Goal: Information Seeking & Learning: Learn about a topic

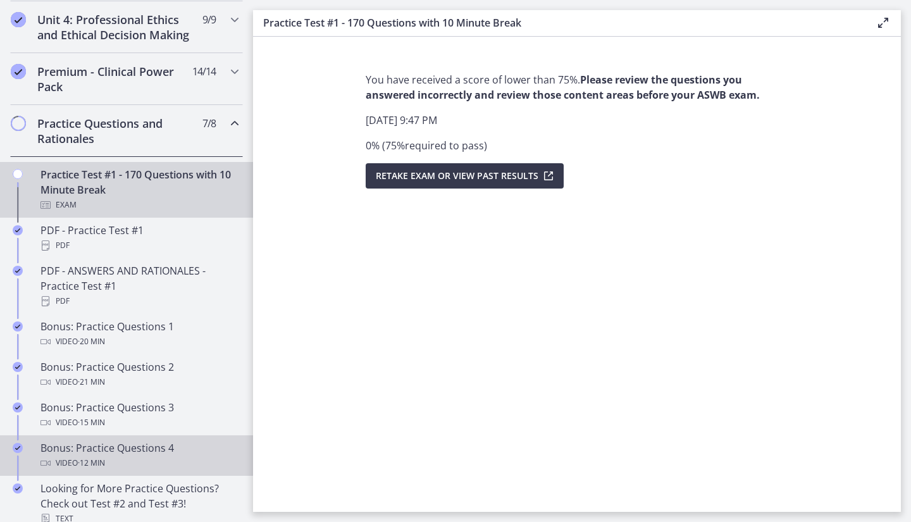
scroll to position [886, 0]
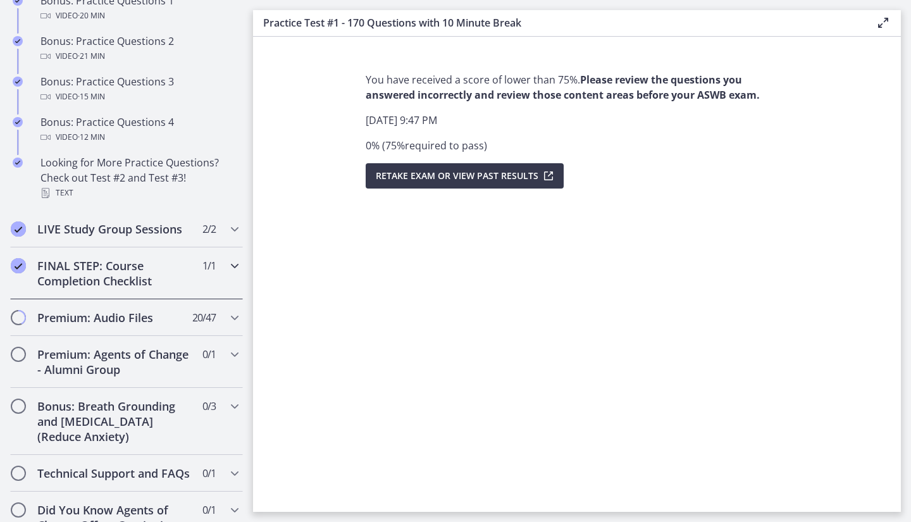
click at [107, 277] on h2 "FINAL STEP: Course Completion Checklist" at bounding box center [114, 273] width 154 height 30
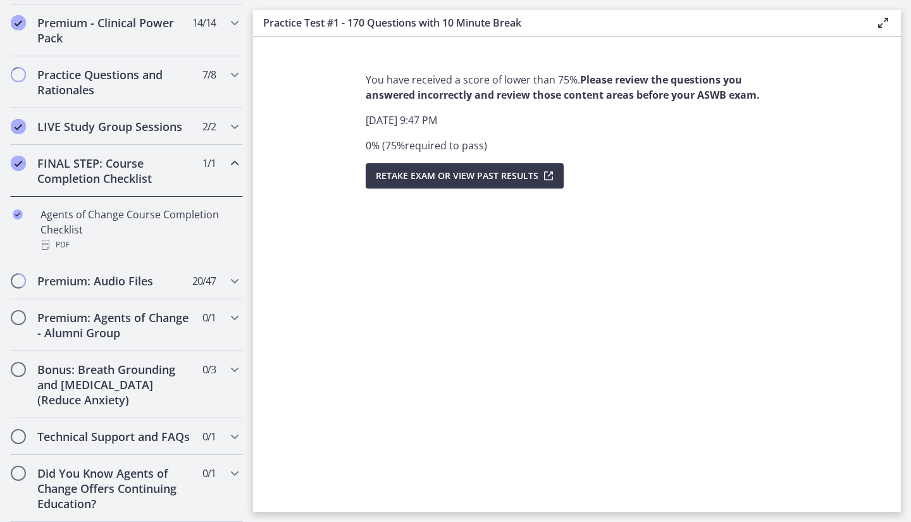
scroll to position [639, 0]
click at [97, 362] on h2 "Bonus: Breath Grounding and [MEDICAL_DATA] (Reduce Anxiety)" at bounding box center [114, 385] width 154 height 46
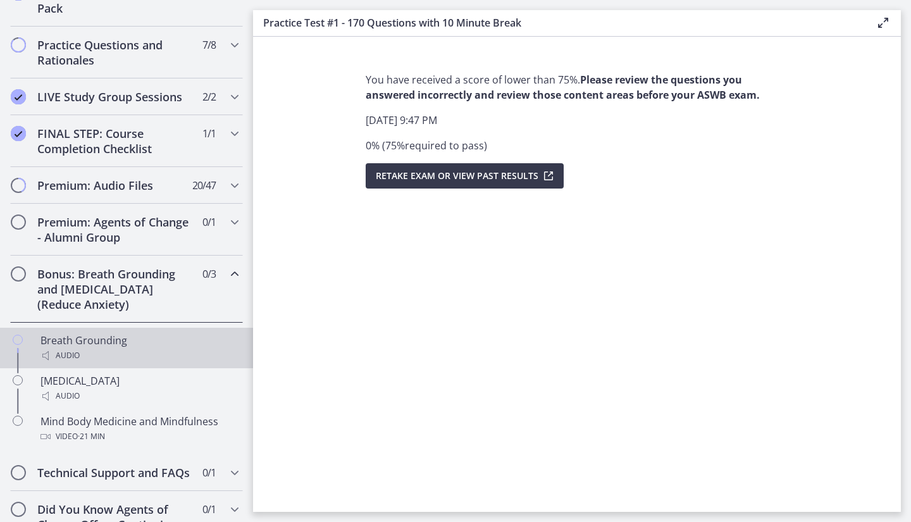
click at [98, 351] on div "Breath Grounding Audio" at bounding box center [139, 348] width 197 height 30
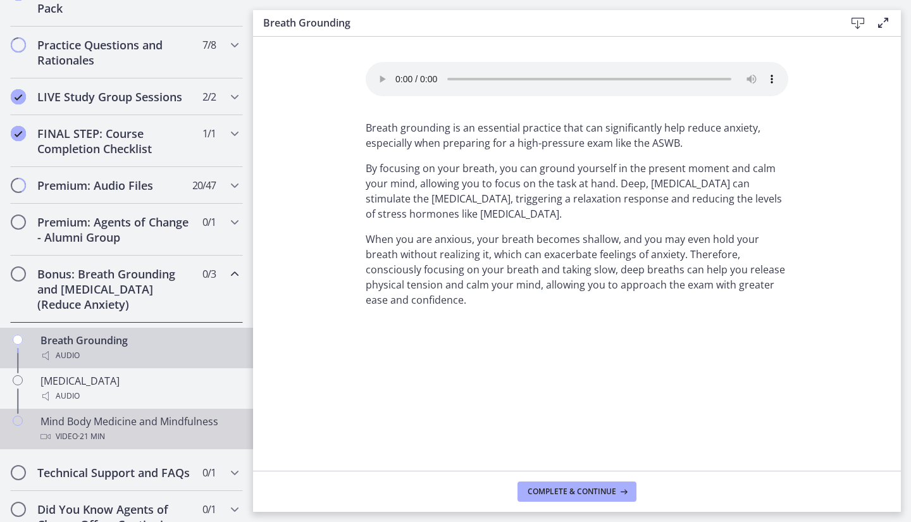
click at [98, 444] on span "· 21 min" at bounding box center [91, 436] width 27 height 15
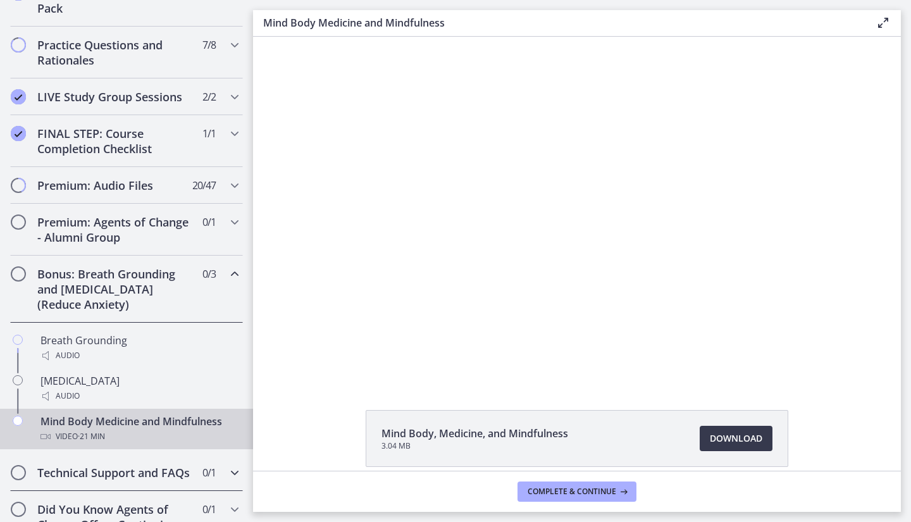
click at [85, 480] on h2 "Technical Support and FAQs" at bounding box center [114, 472] width 154 height 15
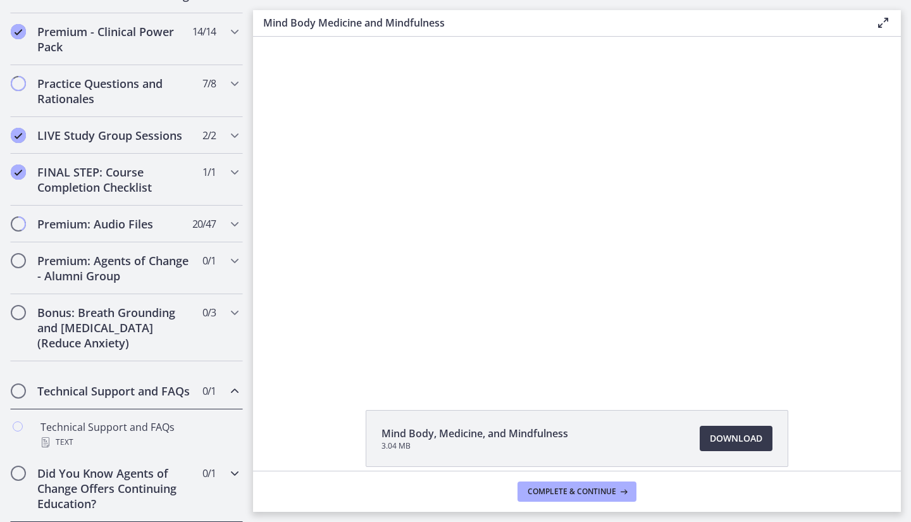
scroll to position [623, 0]
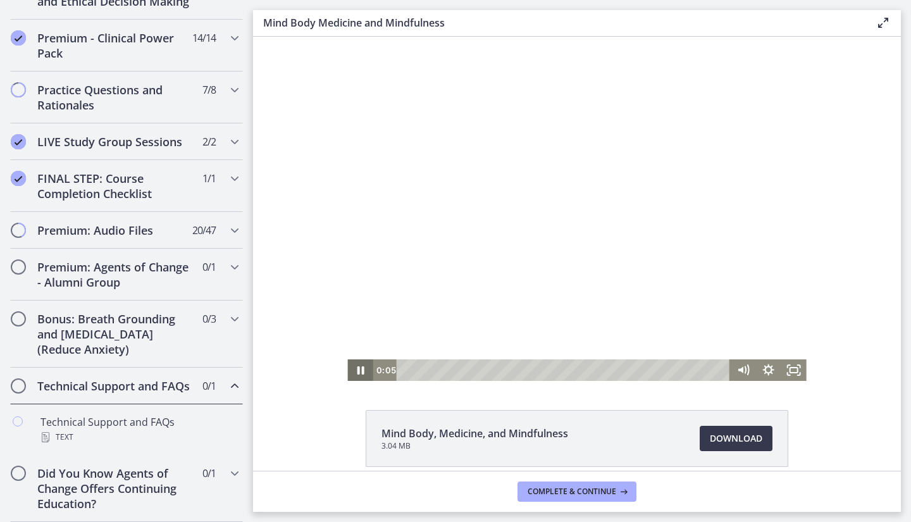
click at [357, 368] on icon "Pause" at bounding box center [360, 370] width 7 height 8
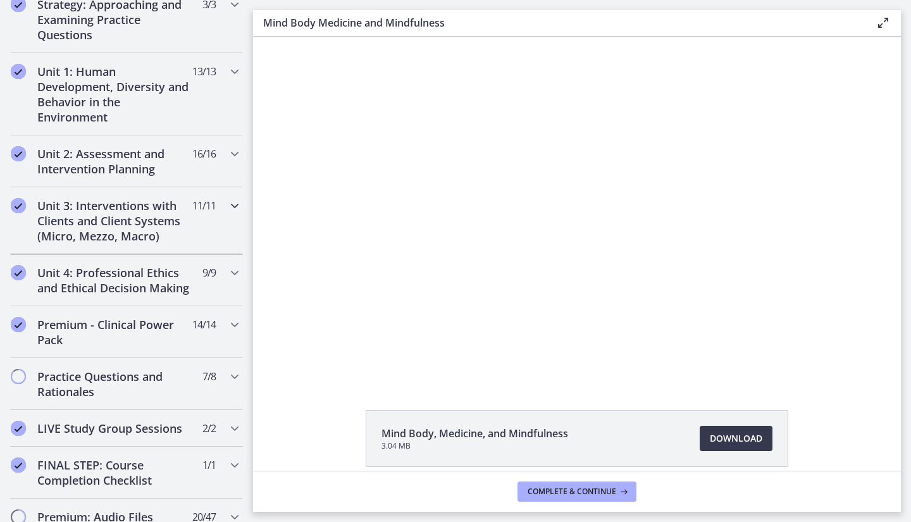
scroll to position [54, 0]
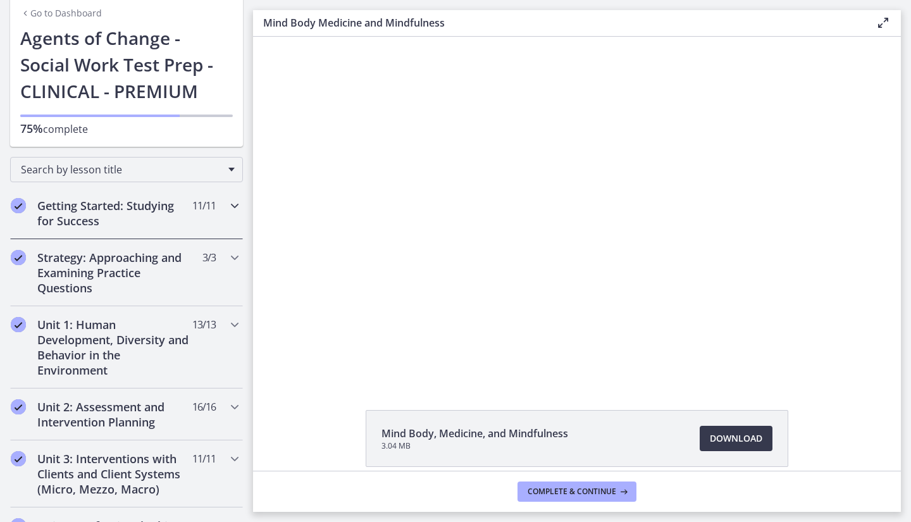
click at [72, 202] on h2 "Getting Started: Studying for Success" at bounding box center [114, 213] width 154 height 30
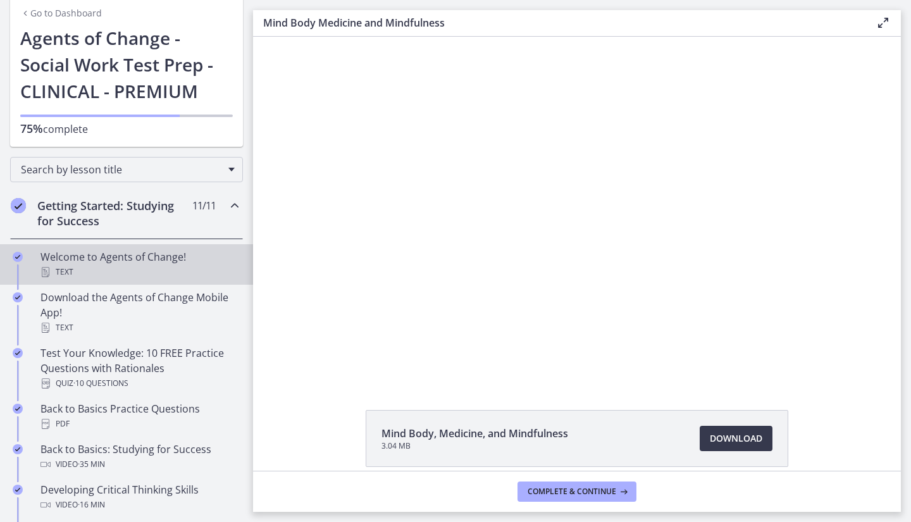
click at [135, 268] on div "Text" at bounding box center [139, 272] width 197 height 15
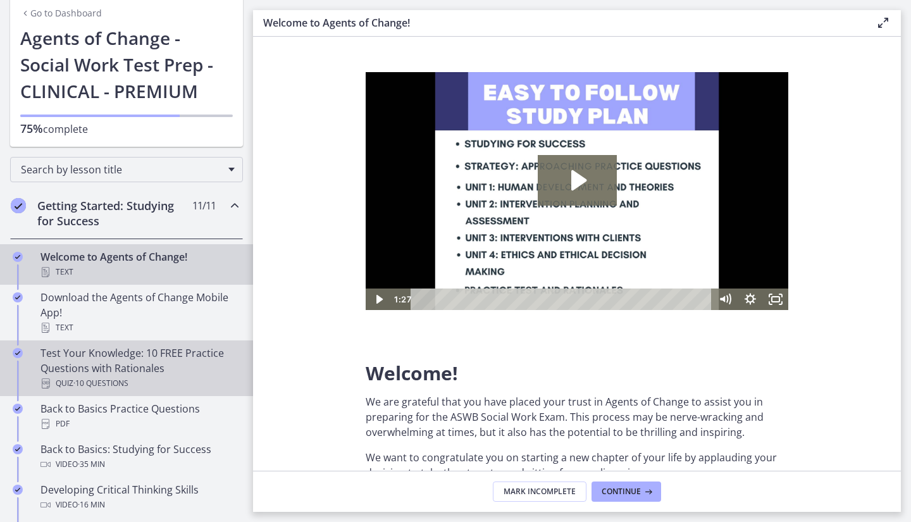
click at [108, 358] on div "Test Your Knowledge: 10 FREE Practice Questions with Rationales Quiz · 10 Quest…" at bounding box center [139, 369] width 197 height 46
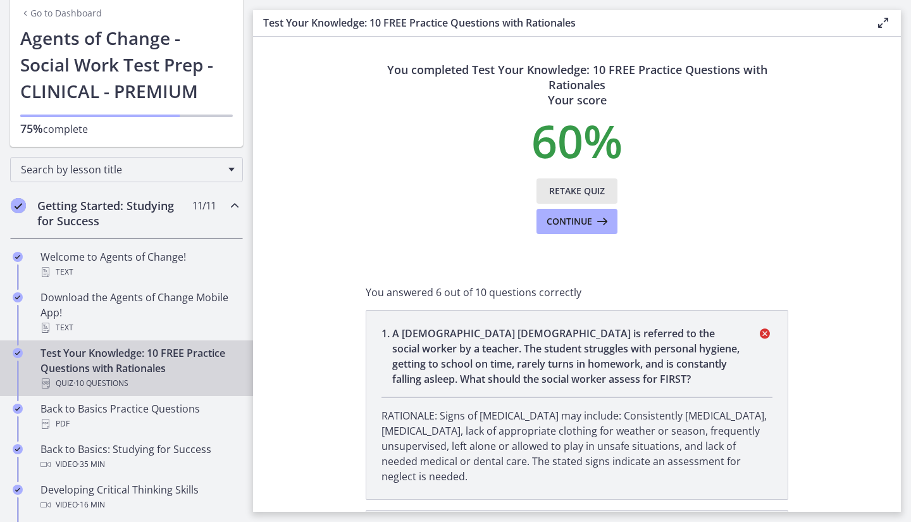
click at [598, 195] on span "Retake Quiz" at bounding box center [577, 191] width 56 height 15
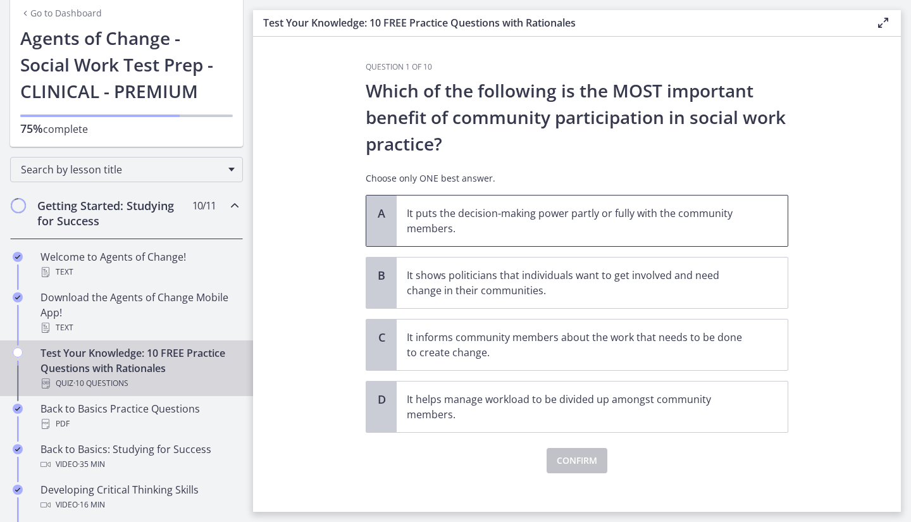
click at [536, 234] on p "It puts the decision-making power partly or fully with the community members." at bounding box center [580, 221] width 346 height 30
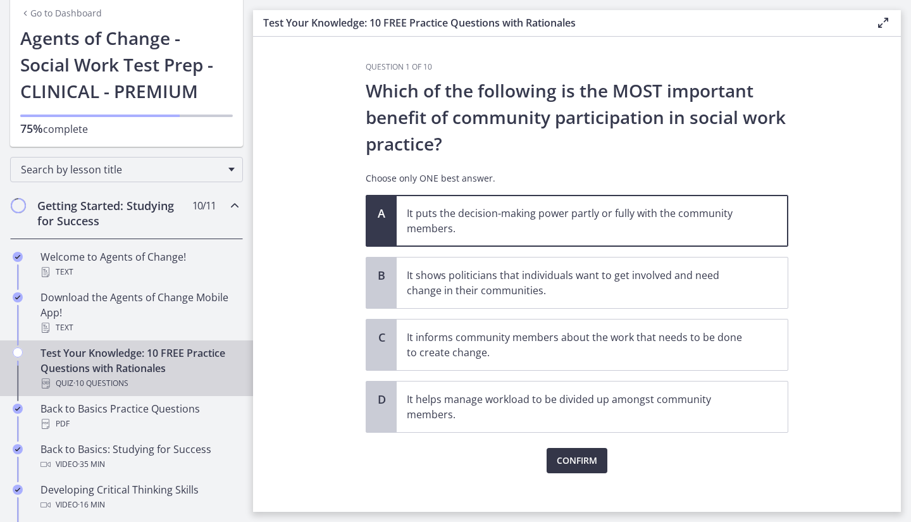
click at [583, 466] on span "Confirm" at bounding box center [577, 460] width 41 height 15
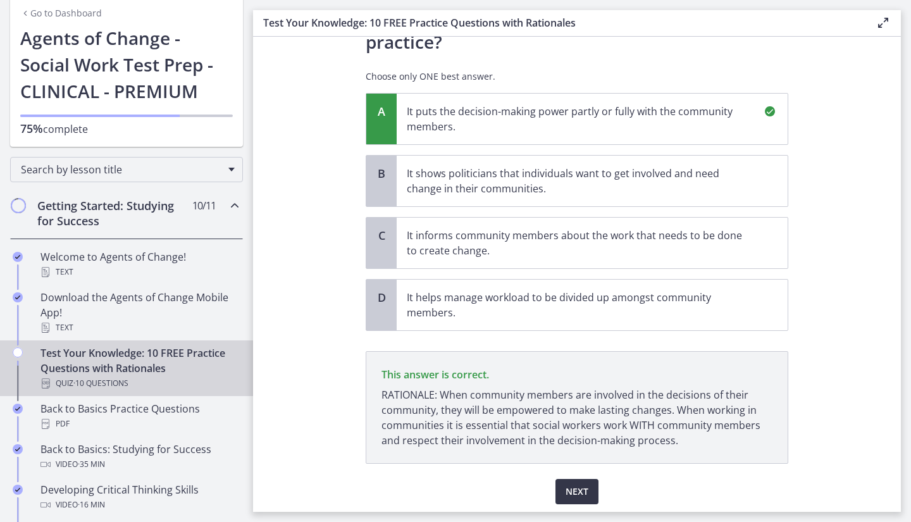
scroll to position [145, 0]
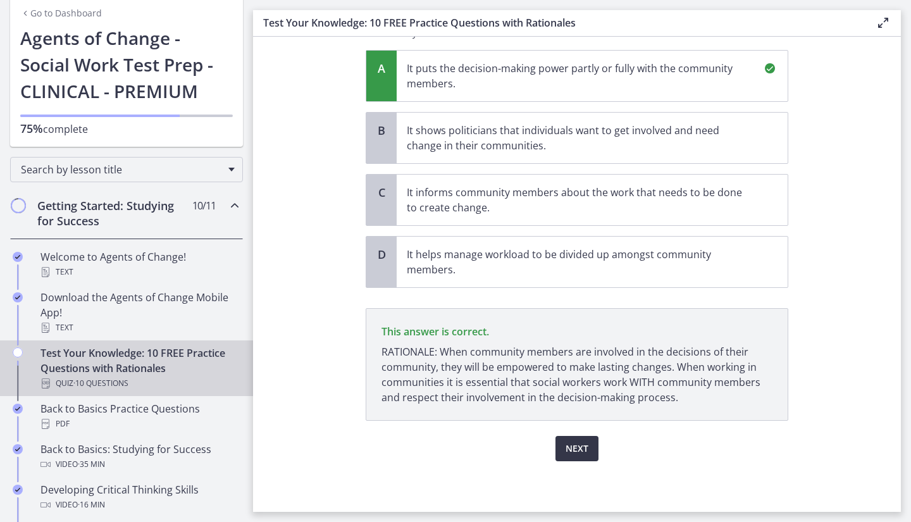
click at [574, 444] on span "Next" at bounding box center [577, 448] width 23 height 15
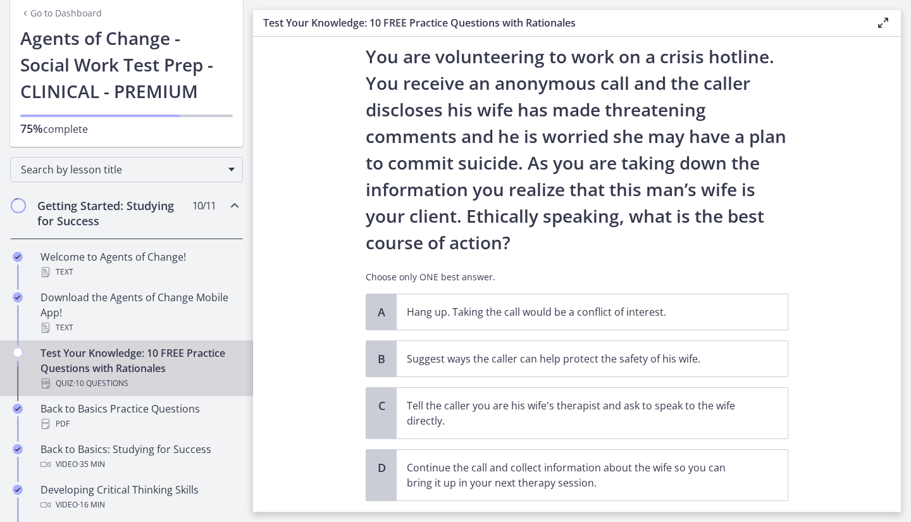
scroll to position [0, 0]
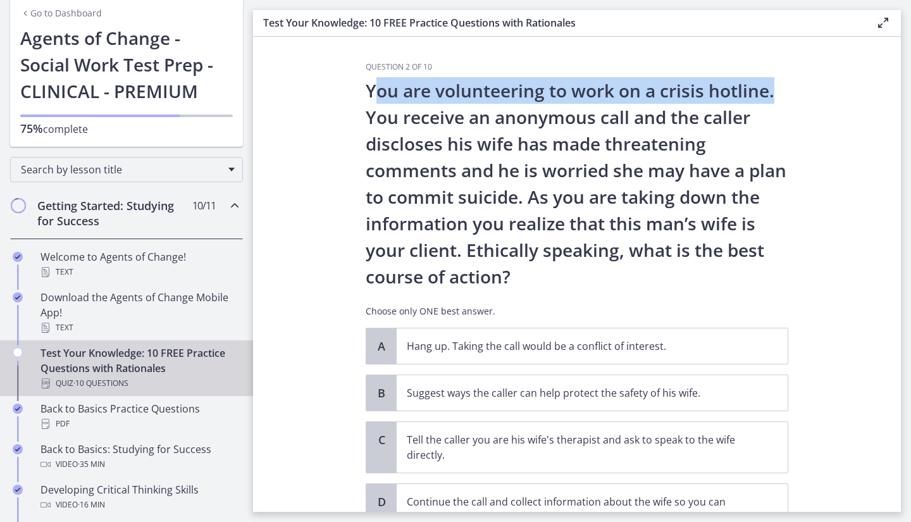
drag, startPoint x: 373, startPoint y: 92, endPoint x: 777, endPoint y: 94, distance: 403.8
click at [777, 94] on p "You are volunteering to work on a crisis hotline. You receive an anonymous call…" at bounding box center [577, 183] width 423 height 213
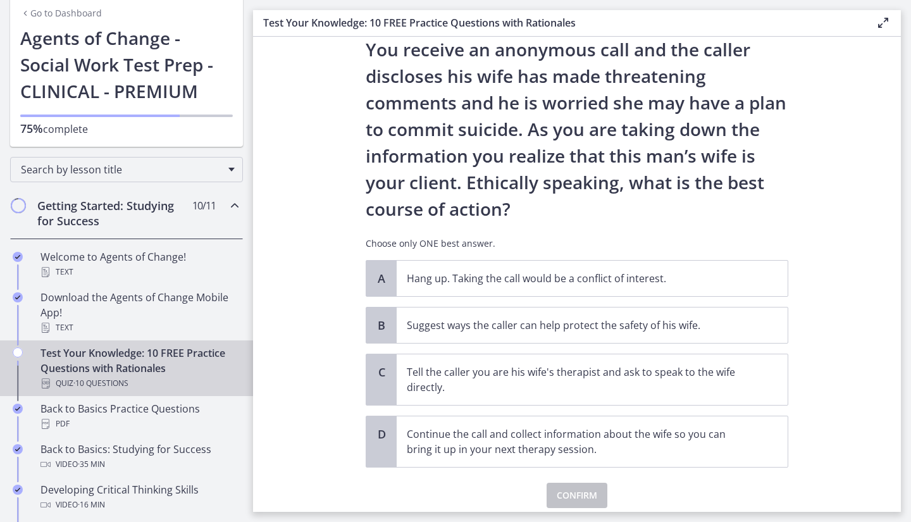
scroll to position [115, 0]
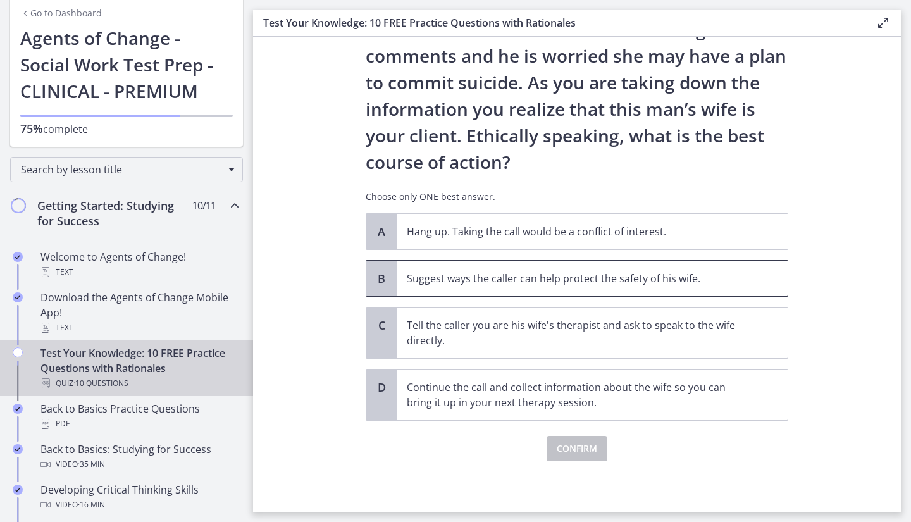
click at [411, 286] on span "Suggest ways the caller can help protect the safety of his wife." at bounding box center [592, 278] width 391 height 35
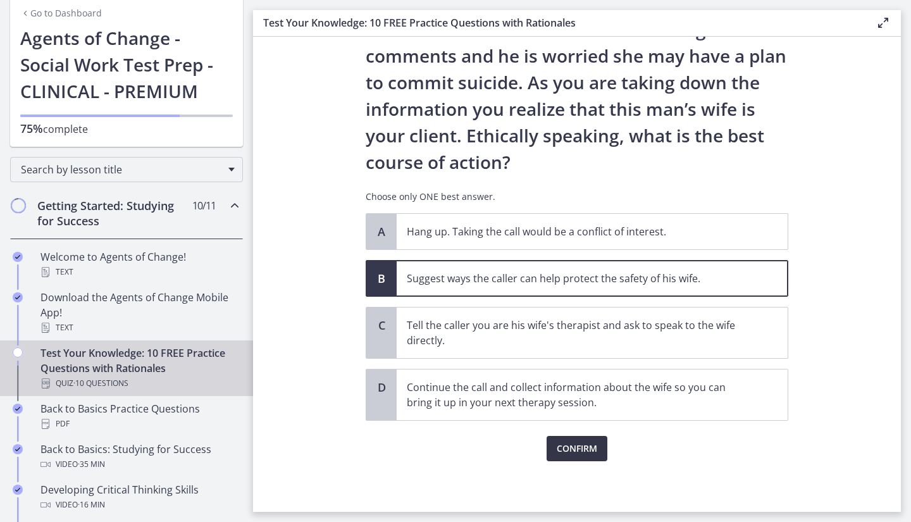
click at [547, 449] on button "Confirm" at bounding box center [577, 448] width 61 height 25
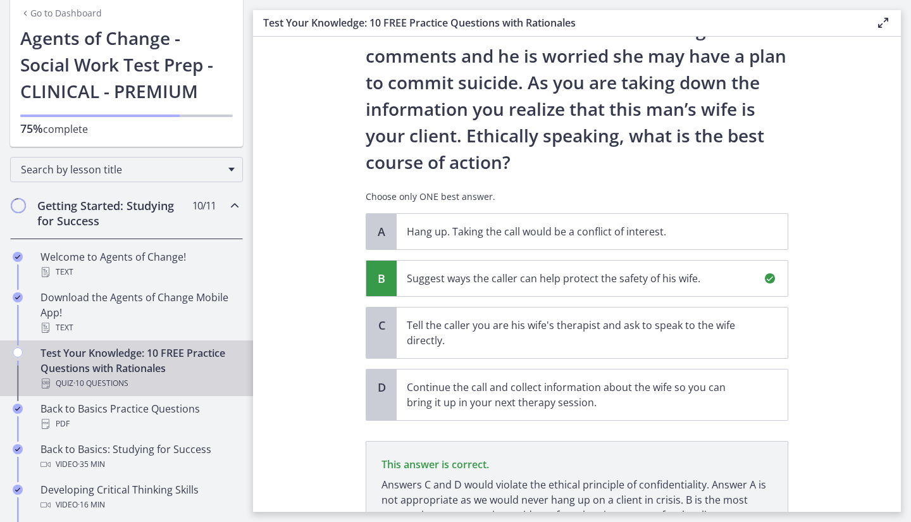
scroll to position [232, 0]
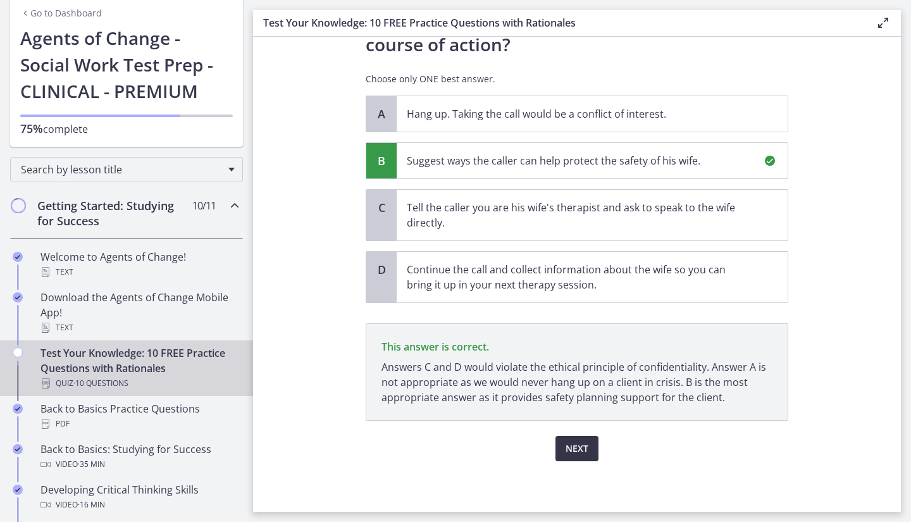
click at [577, 455] on span "Next" at bounding box center [577, 448] width 23 height 15
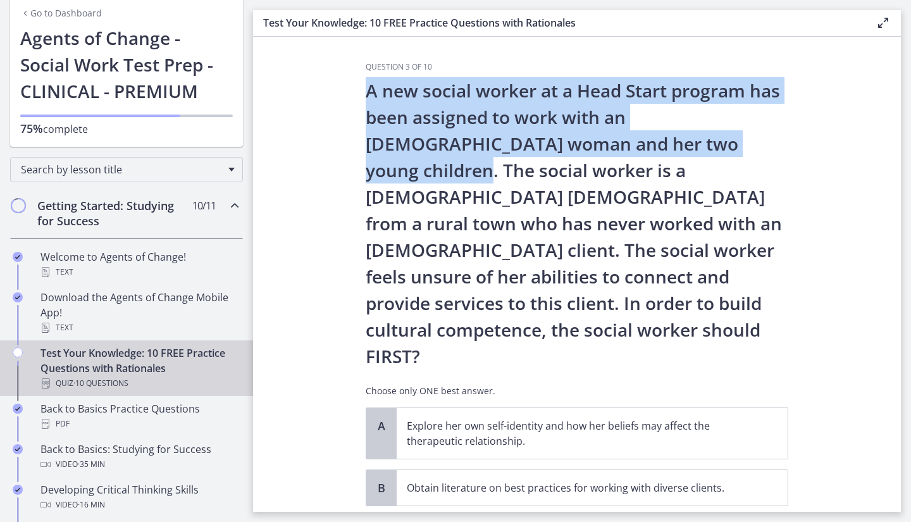
drag, startPoint x: 364, startPoint y: 97, endPoint x: 673, endPoint y: 142, distance: 312.7
click at [673, 142] on p "A new social worker at a Head Start program has been assigned to work with an […" at bounding box center [577, 223] width 423 height 292
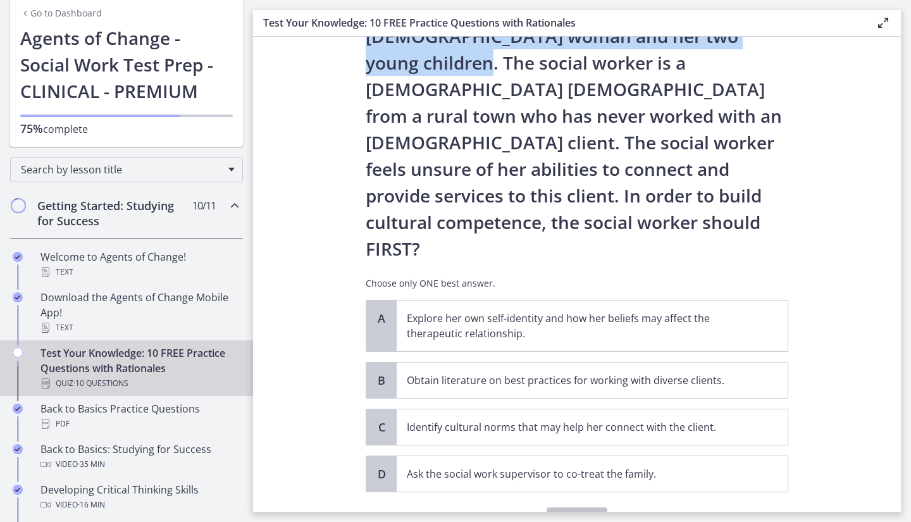
scroll to position [126, 0]
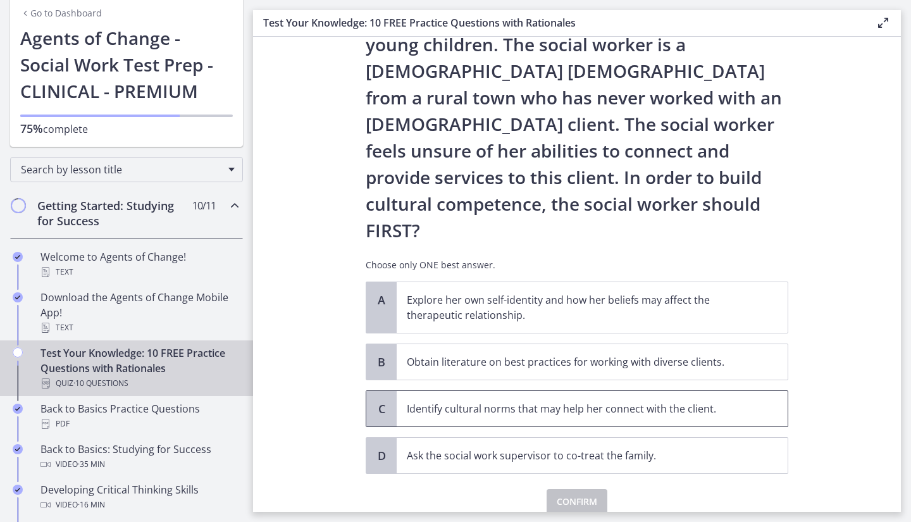
click at [693, 401] on p "Identify cultural norms that may help her connect with the client." at bounding box center [580, 408] width 346 height 15
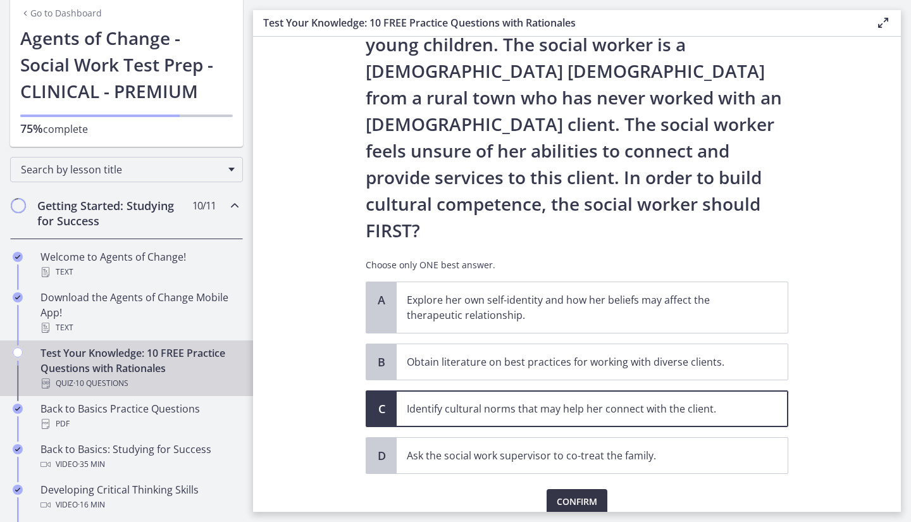
click at [580, 494] on span "Confirm" at bounding box center [577, 501] width 41 height 15
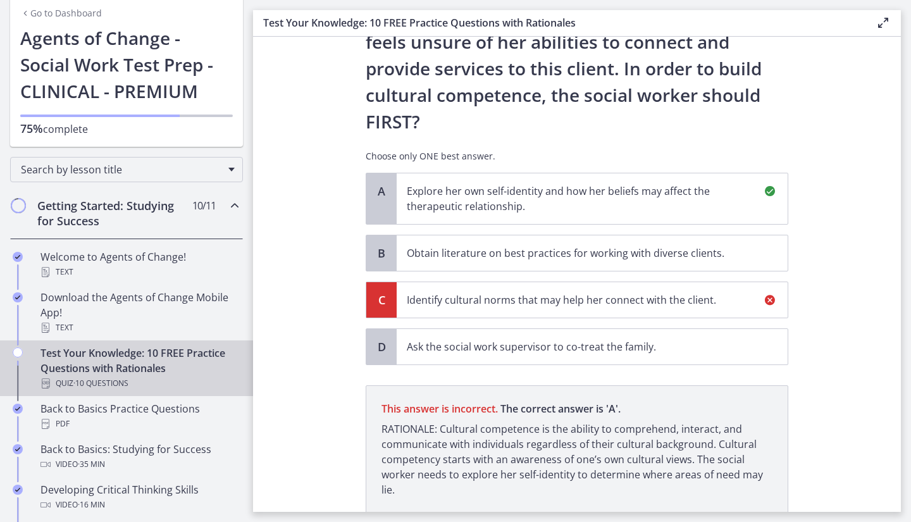
scroll to position [274, 0]
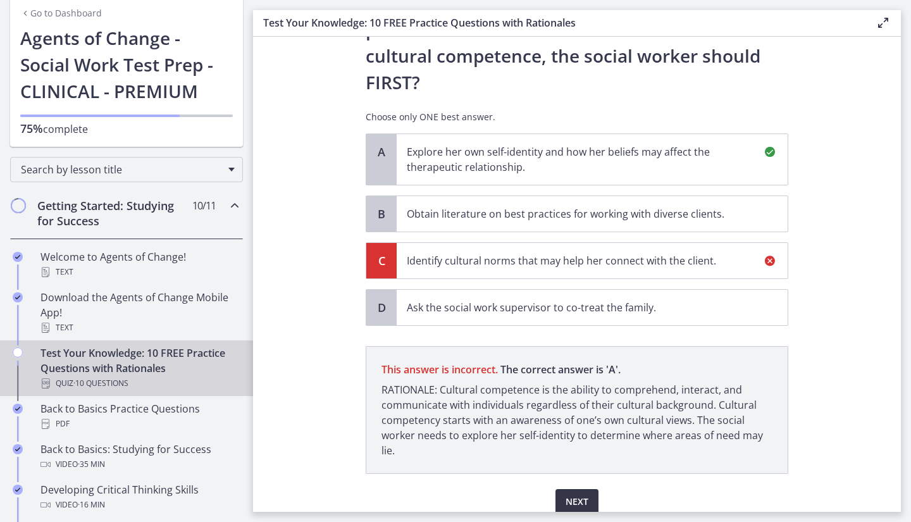
click at [576, 494] on span "Next" at bounding box center [577, 501] width 23 height 15
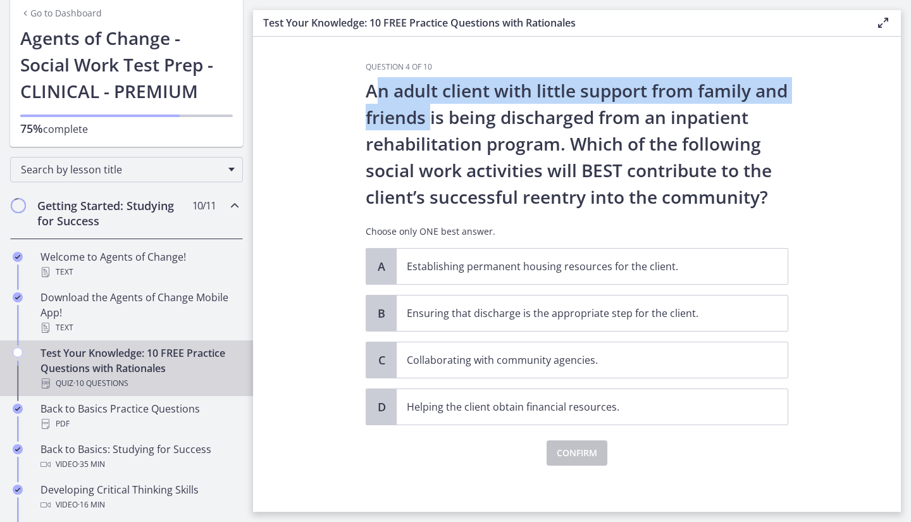
drag, startPoint x: 368, startPoint y: 91, endPoint x: 458, endPoint y: 112, distance: 92.3
click at [458, 112] on p "An adult client with little support from family and friends is being discharged…" at bounding box center [577, 143] width 423 height 133
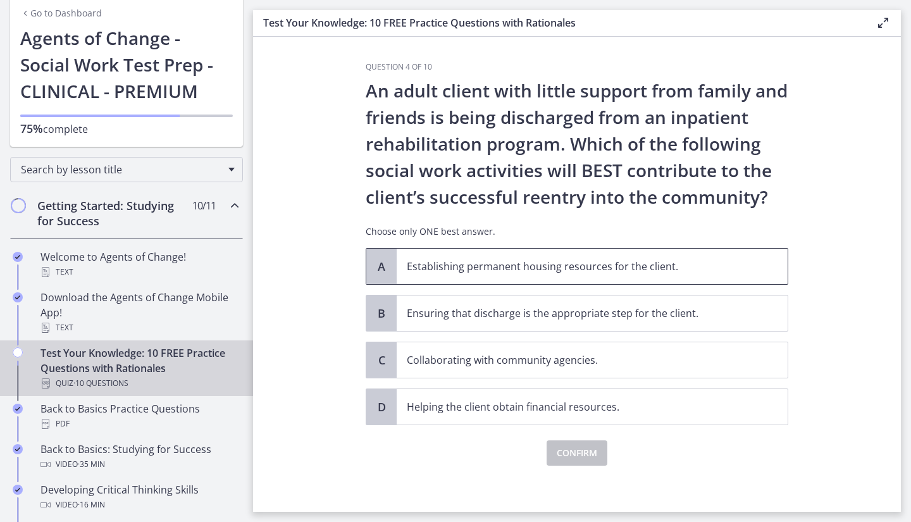
click at [535, 261] on p "Establishing permanent housing resources for the client." at bounding box center [580, 266] width 346 height 15
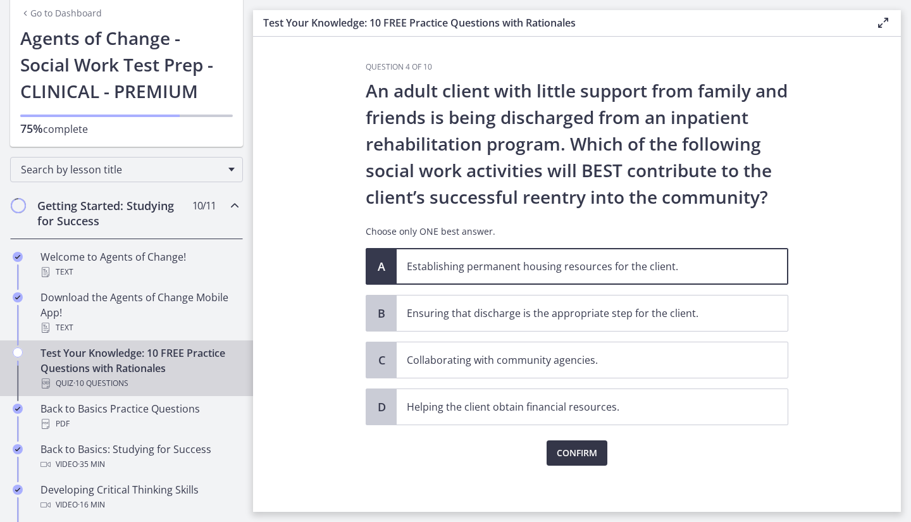
click at [584, 452] on span "Confirm" at bounding box center [577, 453] width 41 height 15
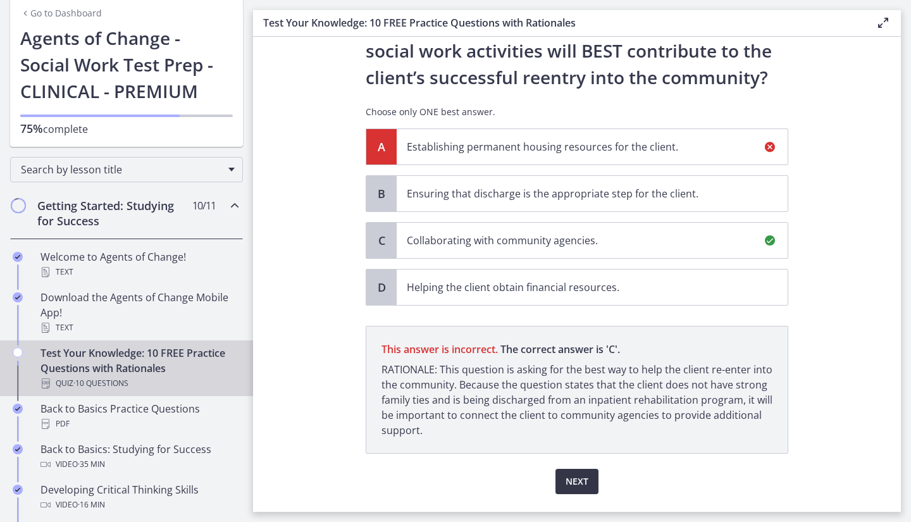
scroll to position [153, 0]
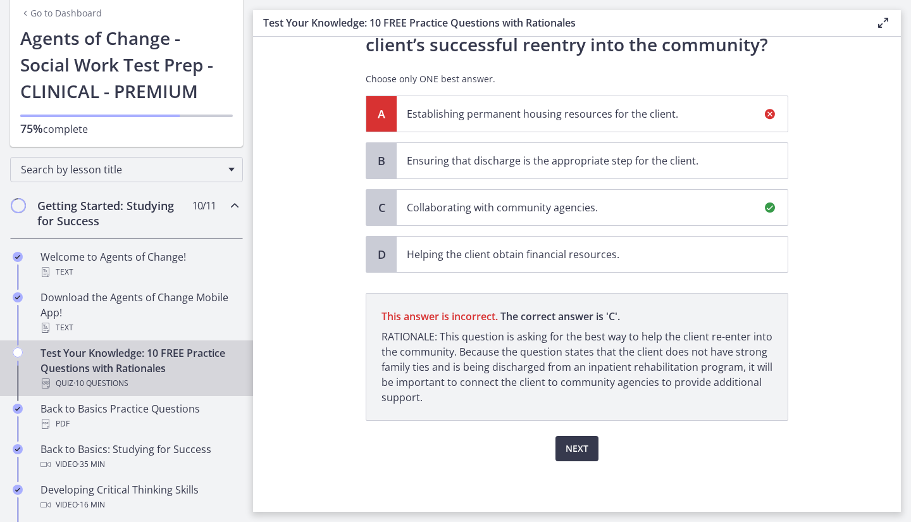
click at [494, 207] on p "Collaborating with community agencies." at bounding box center [580, 207] width 346 height 15
click at [572, 443] on span "Next" at bounding box center [577, 448] width 23 height 15
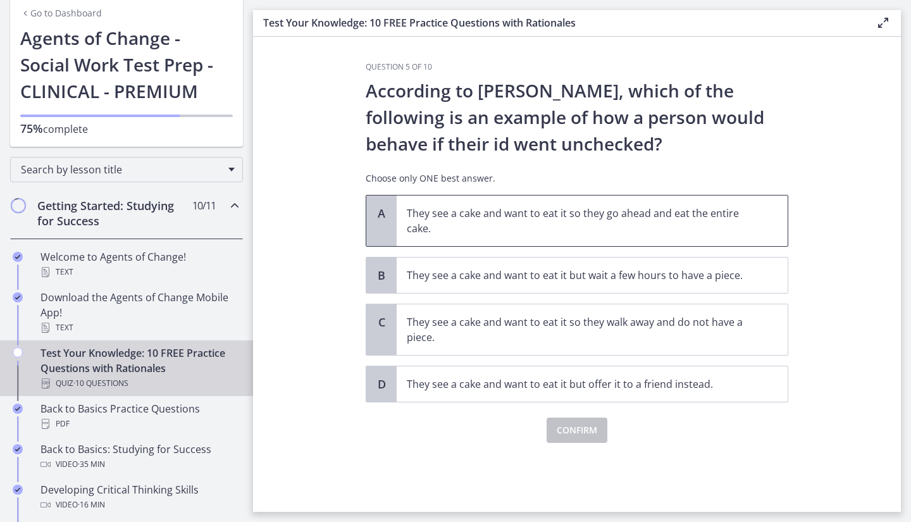
click at [464, 218] on p "They see a cake and want to eat it so they go ahead and eat the entire cake." at bounding box center [580, 221] width 346 height 30
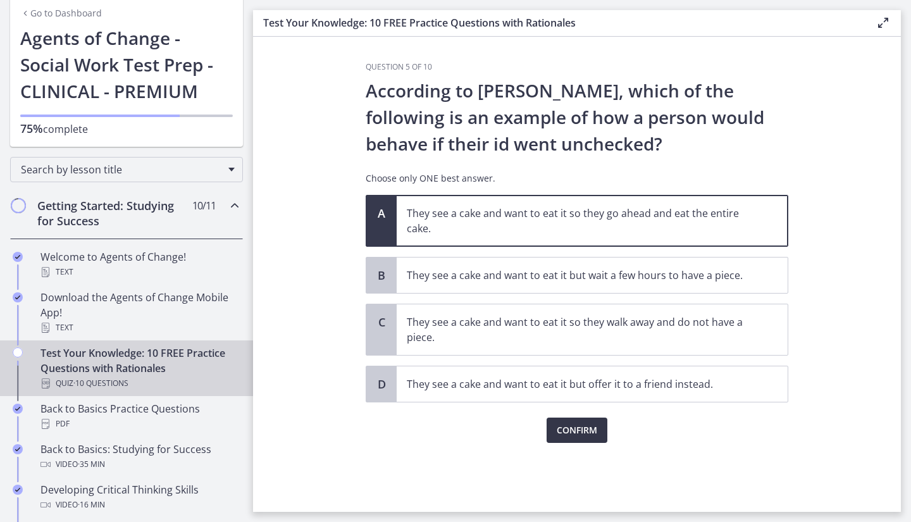
click at [584, 430] on span "Confirm" at bounding box center [577, 430] width 41 height 15
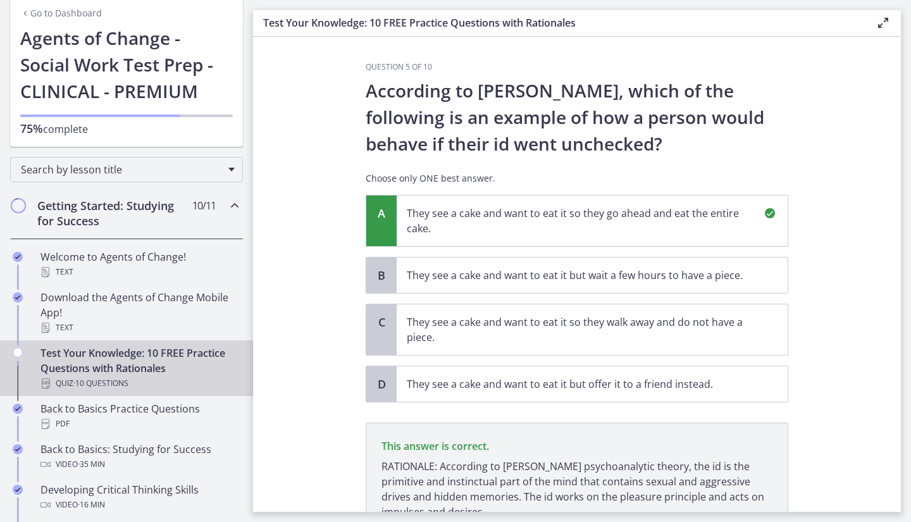
scroll to position [115, 0]
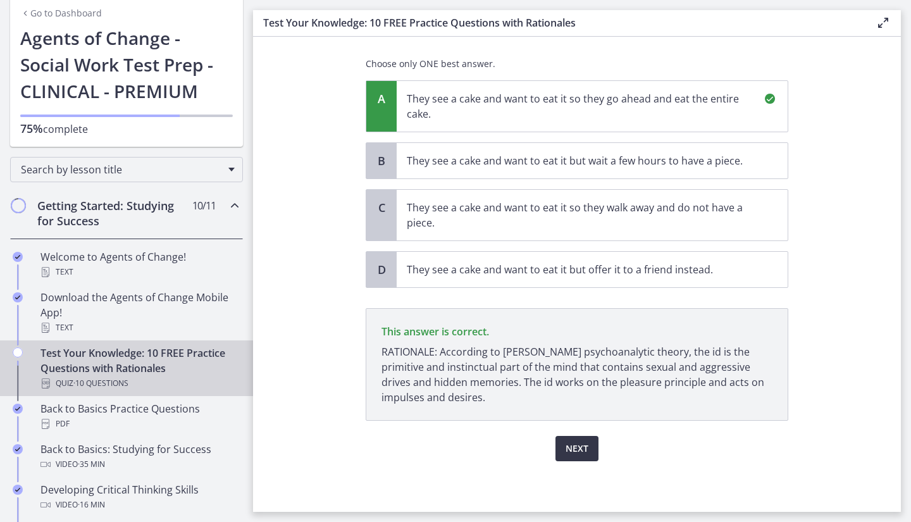
click at [580, 458] on button "Next" at bounding box center [577, 448] width 43 height 25
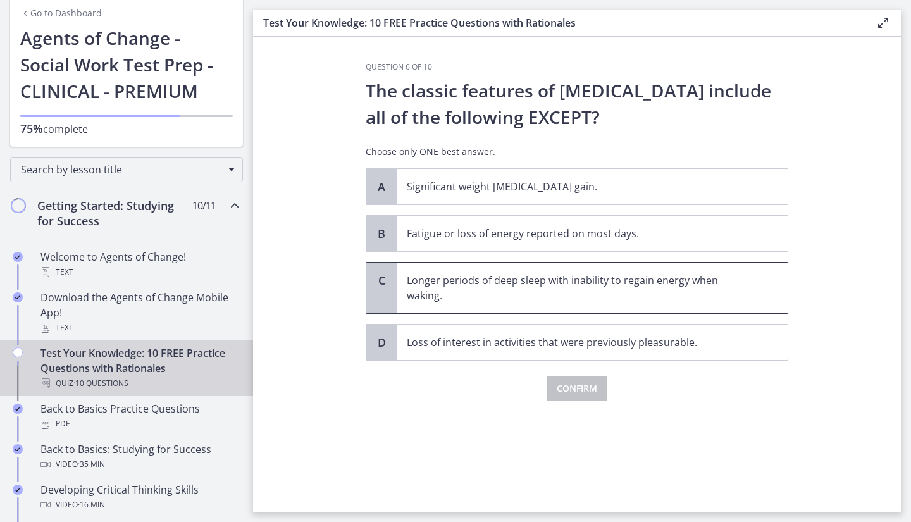
click at [592, 301] on p "Longer periods of deep sleep with inability to regain energy when waking." at bounding box center [580, 288] width 346 height 30
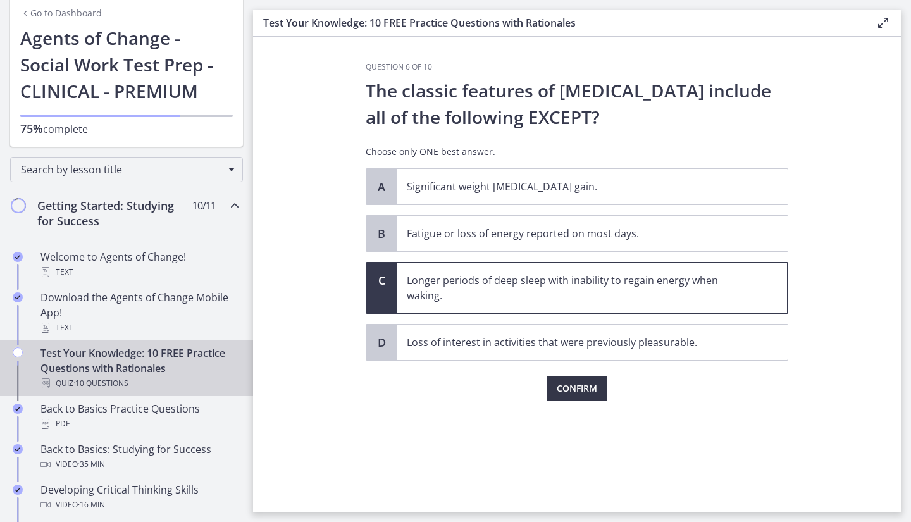
click at [584, 381] on span "Confirm" at bounding box center [577, 388] width 41 height 15
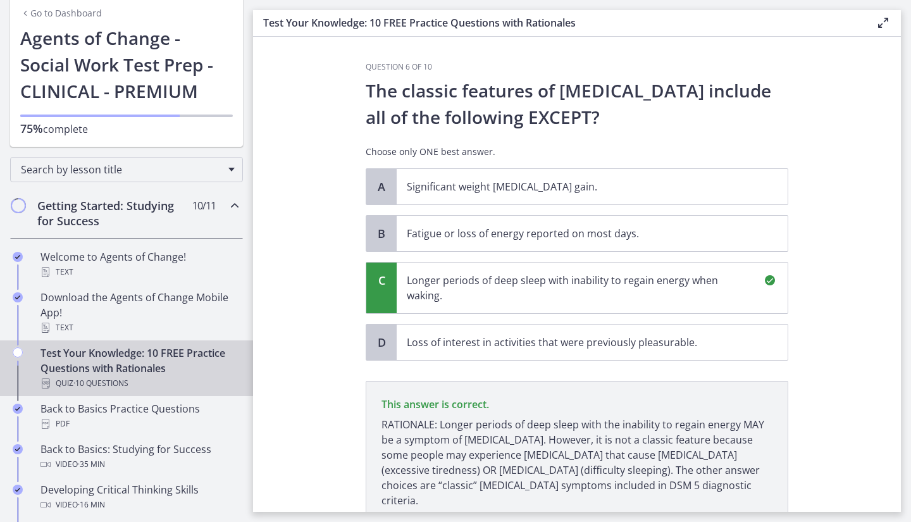
scroll to position [88, 0]
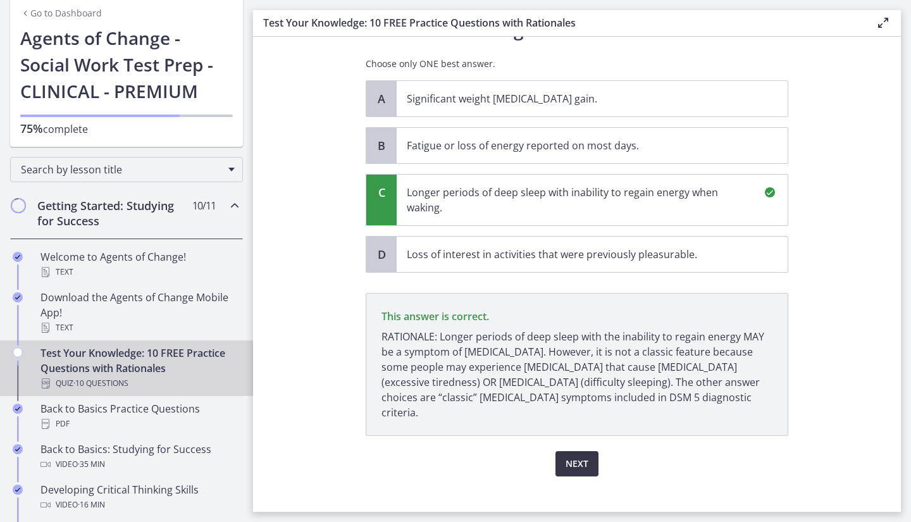
click at [585, 451] on button "Next" at bounding box center [577, 463] width 43 height 25
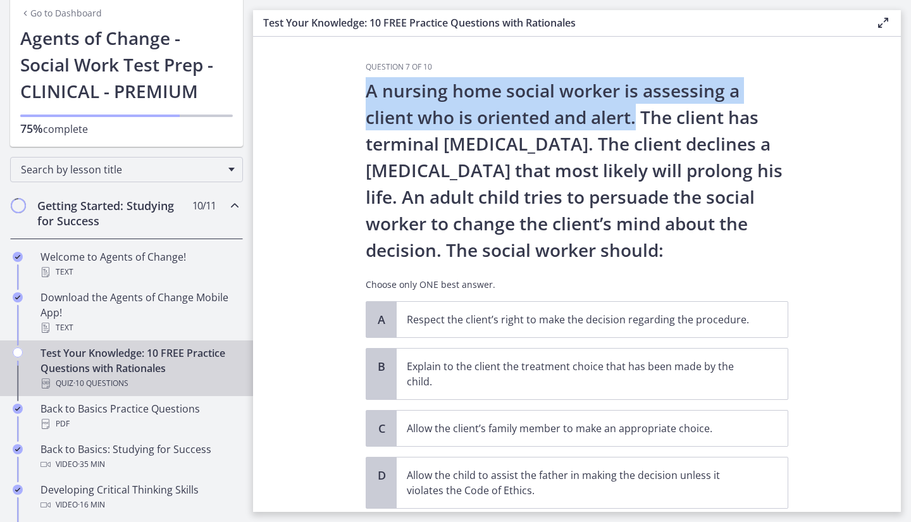
drag, startPoint x: 631, startPoint y: 122, endPoint x: 351, endPoint y: 93, distance: 281.9
click at [351, 93] on section "Question 7 of 10 A nursing home social worker is assessing a client who is orie…" at bounding box center [577, 274] width 648 height 475
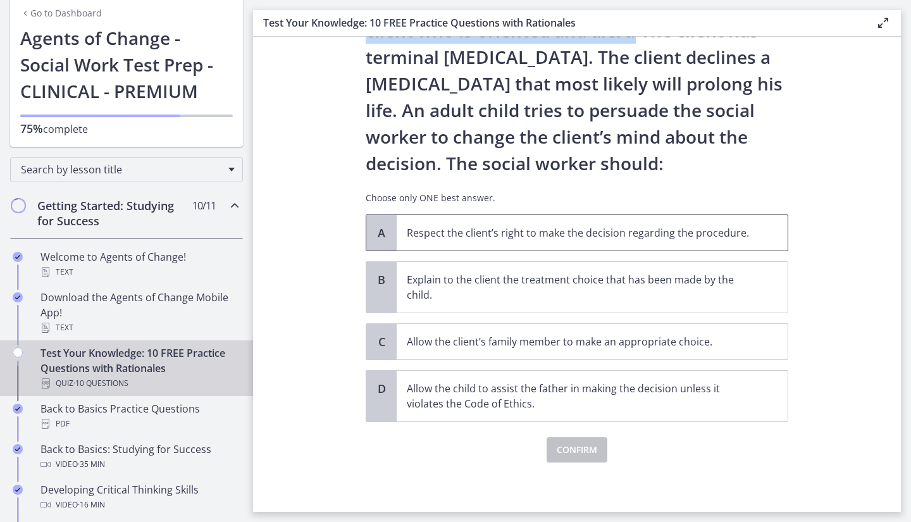
scroll to position [88, 0]
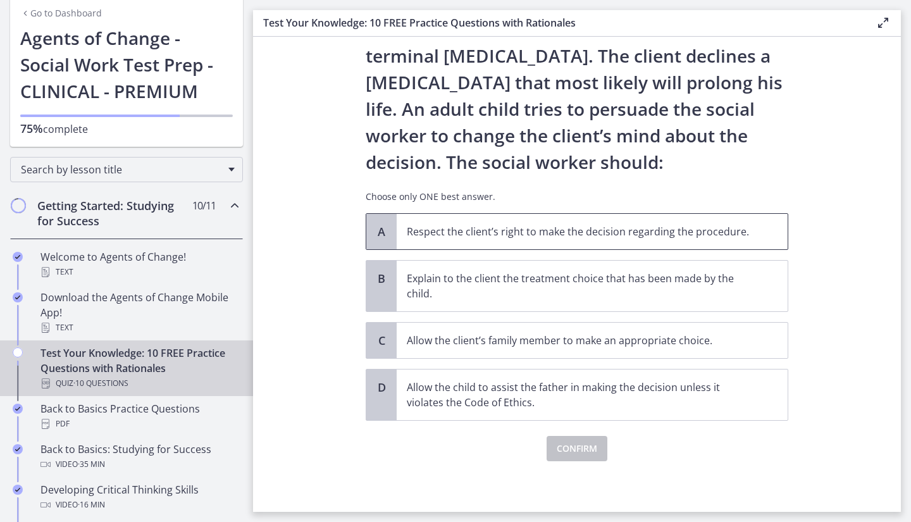
click at [466, 235] on p "Respect the client’s right to make the decision regarding the procedure." at bounding box center [580, 231] width 346 height 15
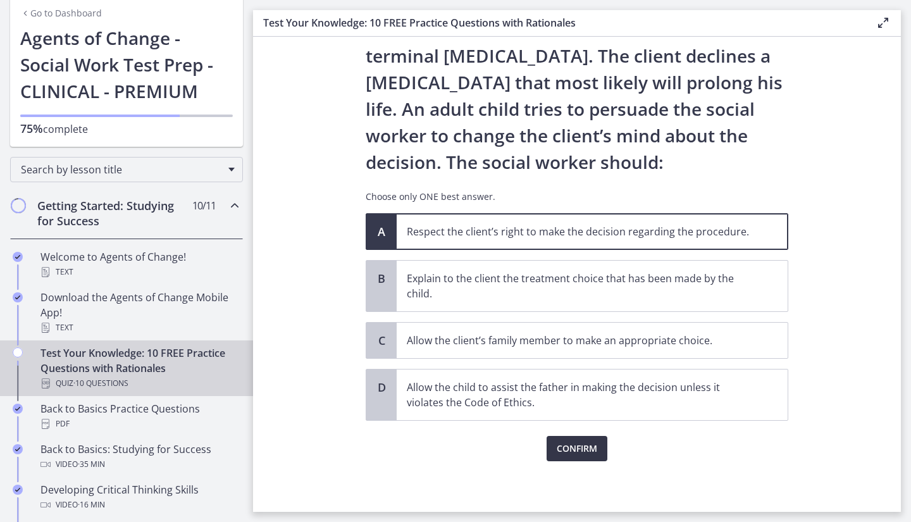
click at [580, 449] on span "Confirm" at bounding box center [577, 448] width 41 height 15
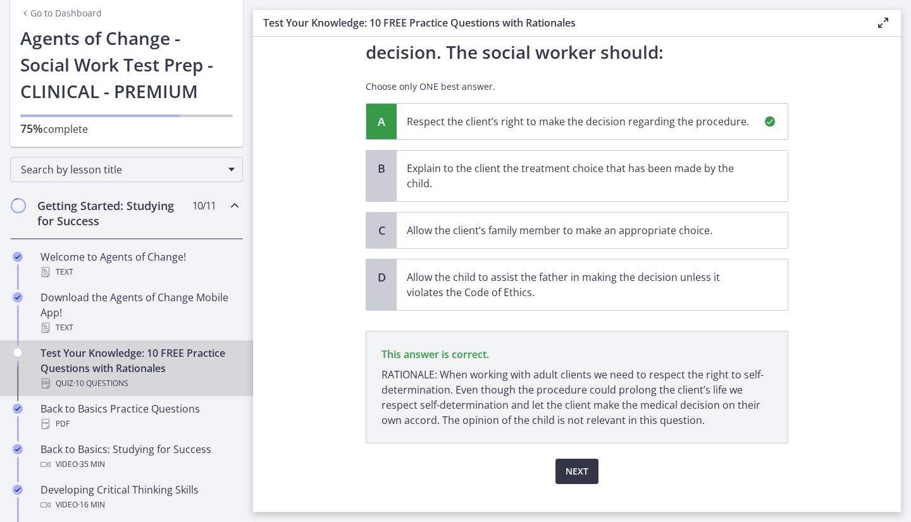
scroll to position [221, 0]
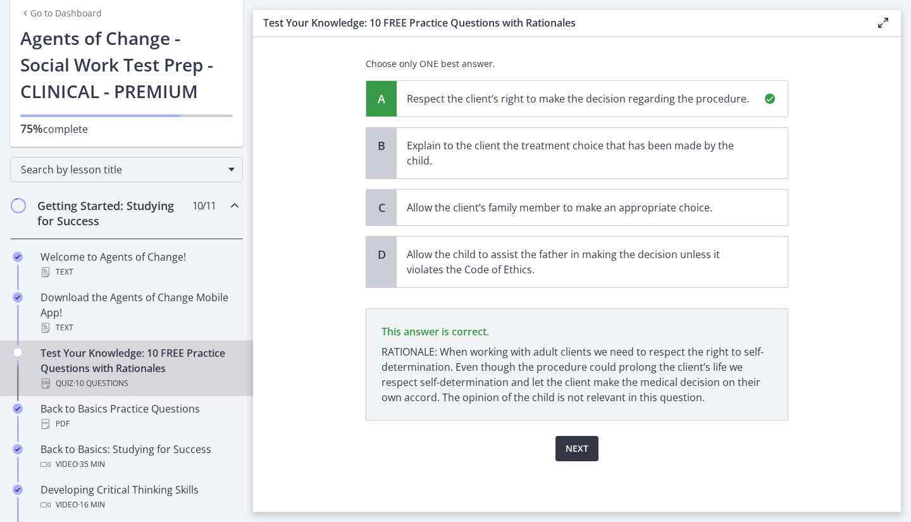
click at [580, 449] on span "Next" at bounding box center [577, 448] width 23 height 15
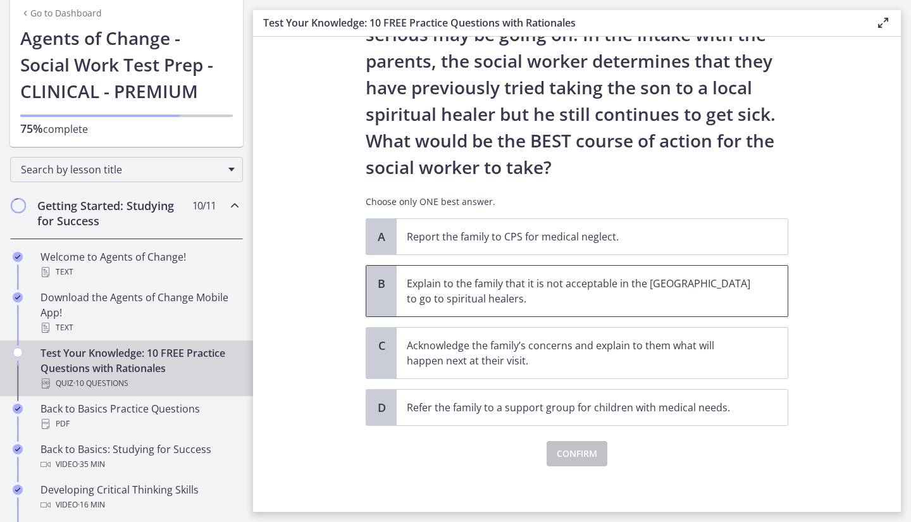
scroll to position [190, 0]
click at [492, 341] on p "Acknowledge the family’s concerns and explain to them what will happen next at …" at bounding box center [580, 352] width 346 height 30
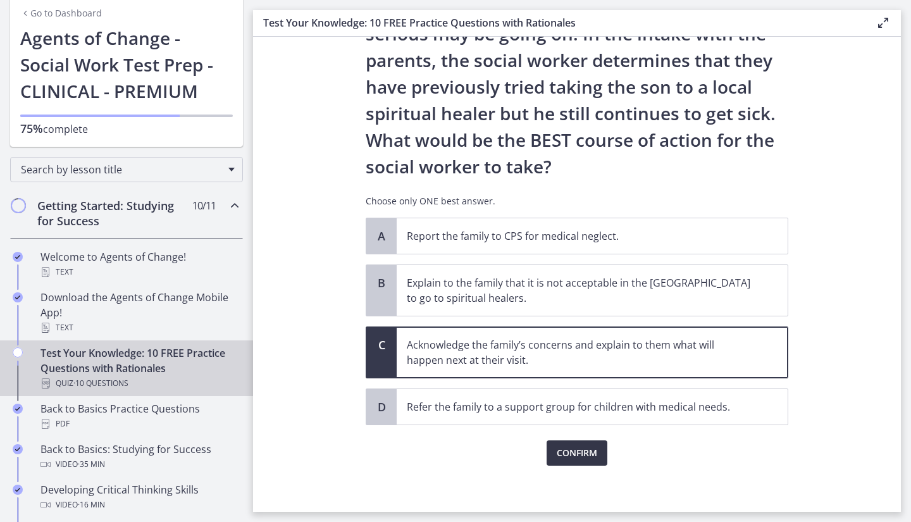
click at [582, 454] on span "Confirm" at bounding box center [577, 453] width 41 height 15
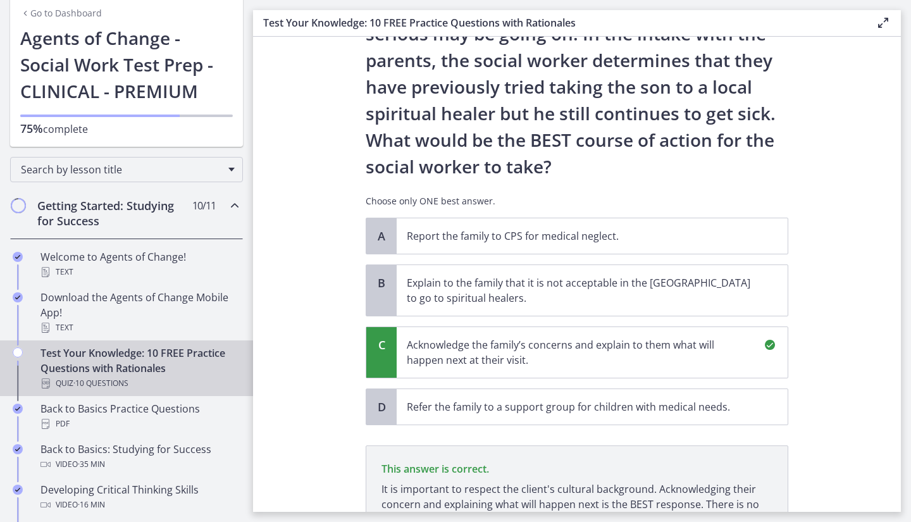
scroll to position [342, 0]
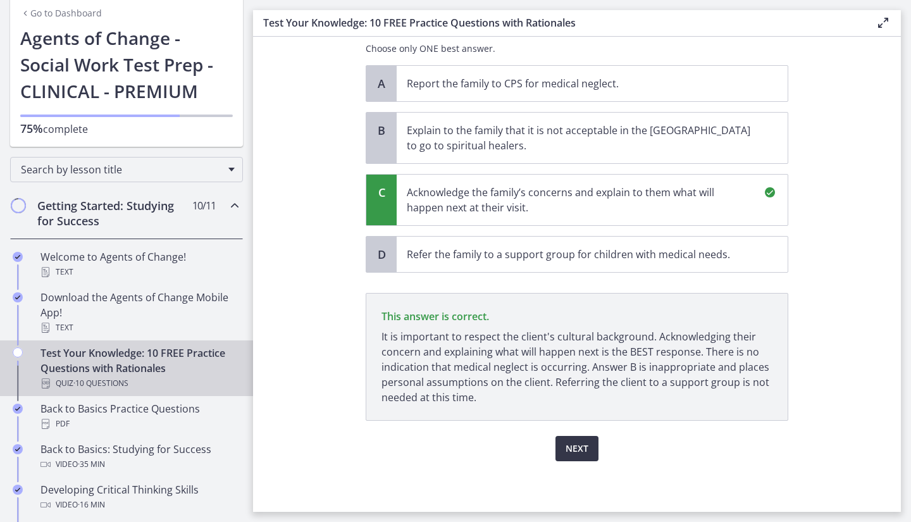
click at [581, 454] on span "Next" at bounding box center [577, 448] width 23 height 15
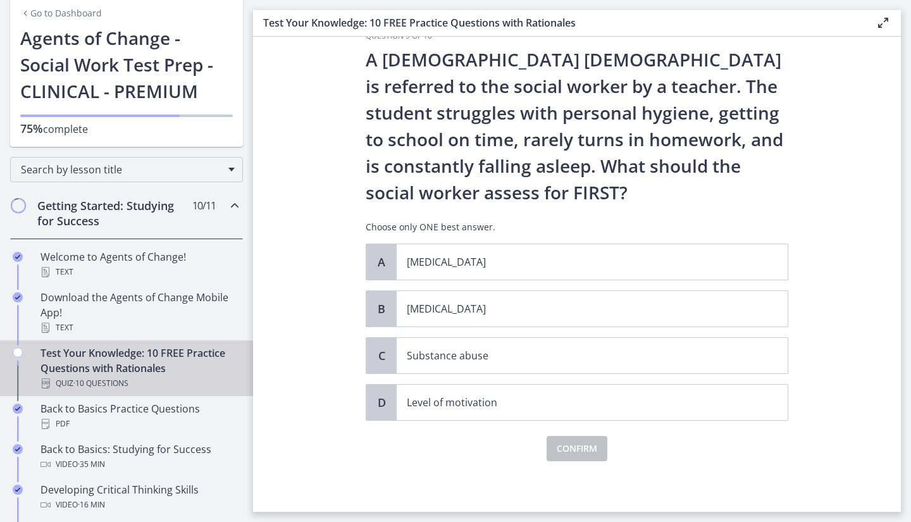
scroll to position [0, 0]
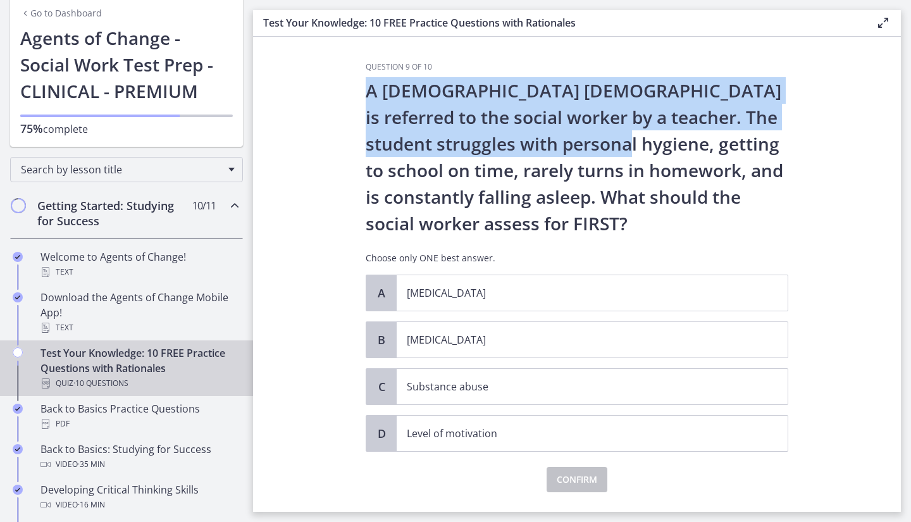
drag, startPoint x: 358, startPoint y: 93, endPoint x: 601, endPoint y: 141, distance: 247.1
click at [601, 141] on div "Question 9 of 10 A [DEMOGRAPHIC_DATA] [DEMOGRAPHIC_DATA] is referred to the soc…" at bounding box center [577, 287] width 443 height 450
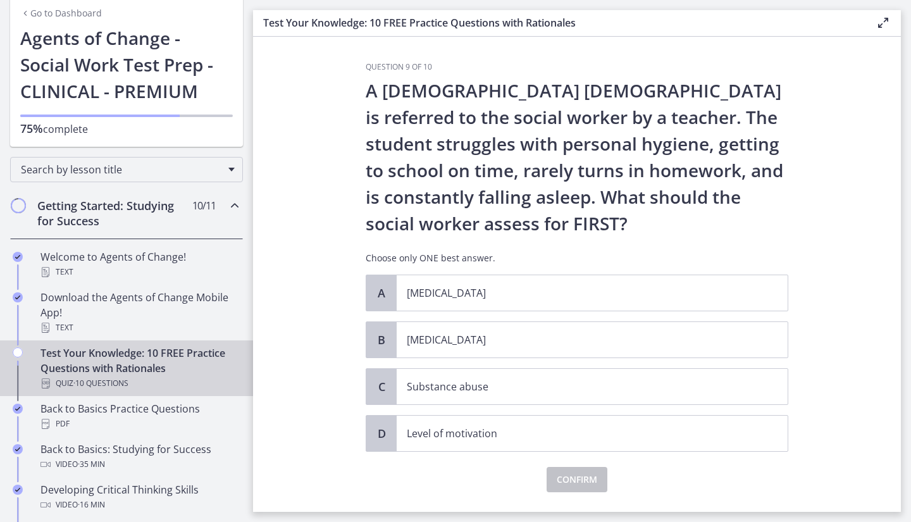
click at [575, 172] on p "A [DEMOGRAPHIC_DATA] [DEMOGRAPHIC_DATA] is referred to the social worker by a t…" at bounding box center [577, 156] width 423 height 159
click at [417, 338] on p "[MEDICAL_DATA]" at bounding box center [580, 339] width 346 height 15
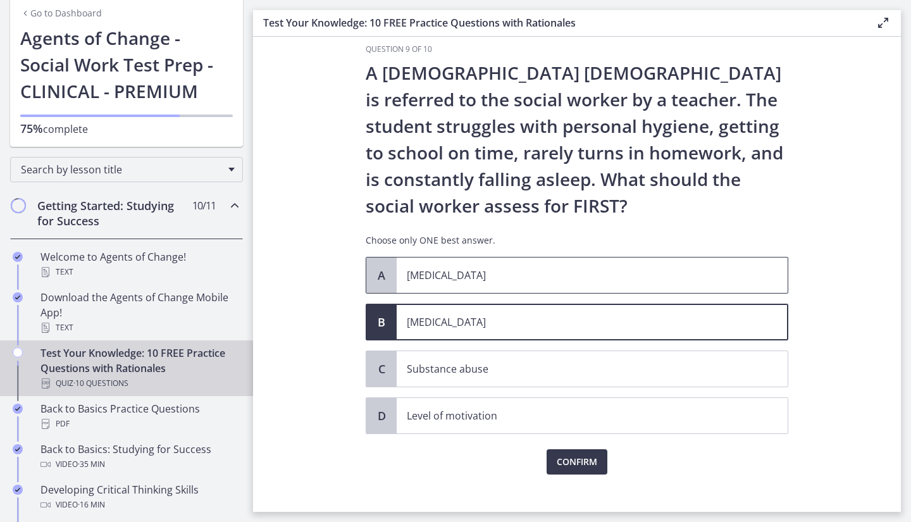
scroll to position [31, 0]
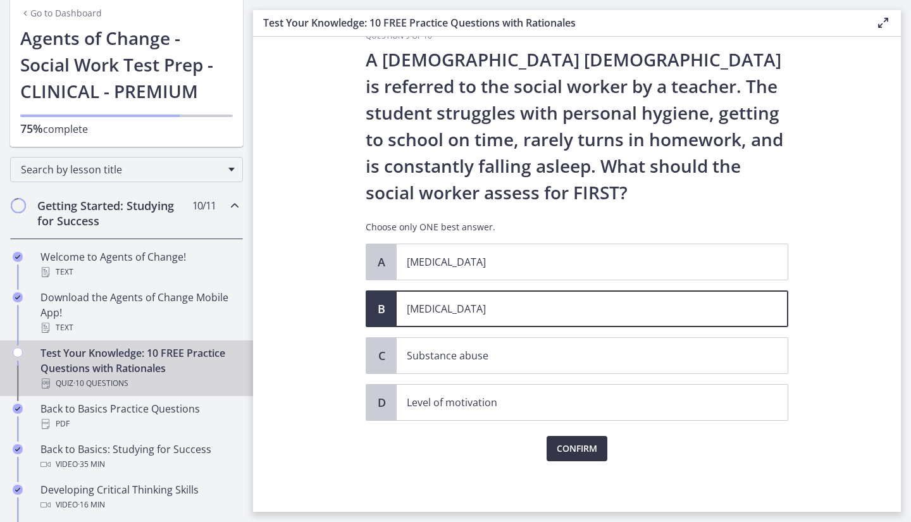
click at [574, 453] on span "Confirm" at bounding box center [577, 448] width 41 height 15
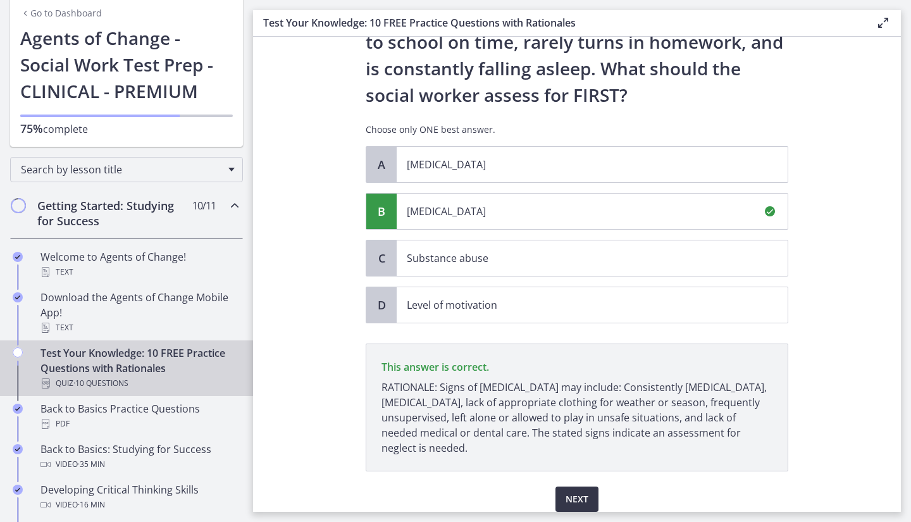
scroll to position [179, 0]
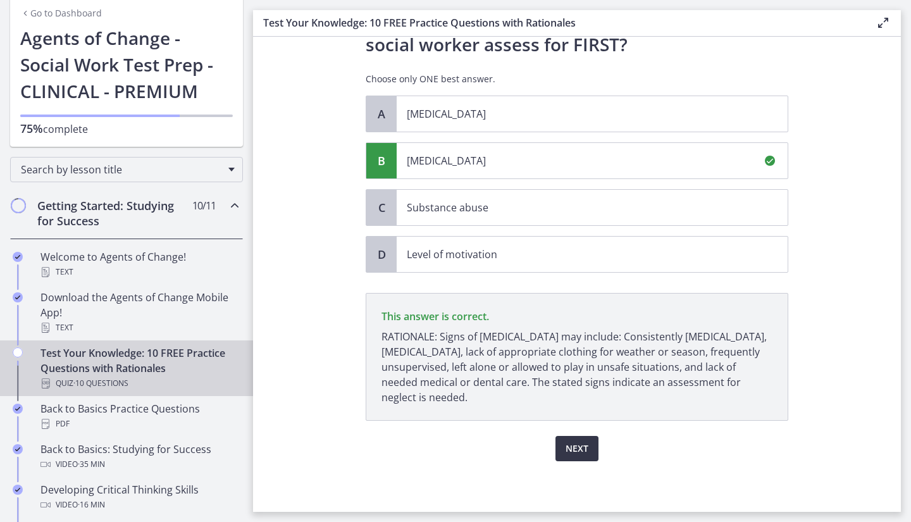
click at [583, 444] on span "Next" at bounding box center [577, 448] width 23 height 15
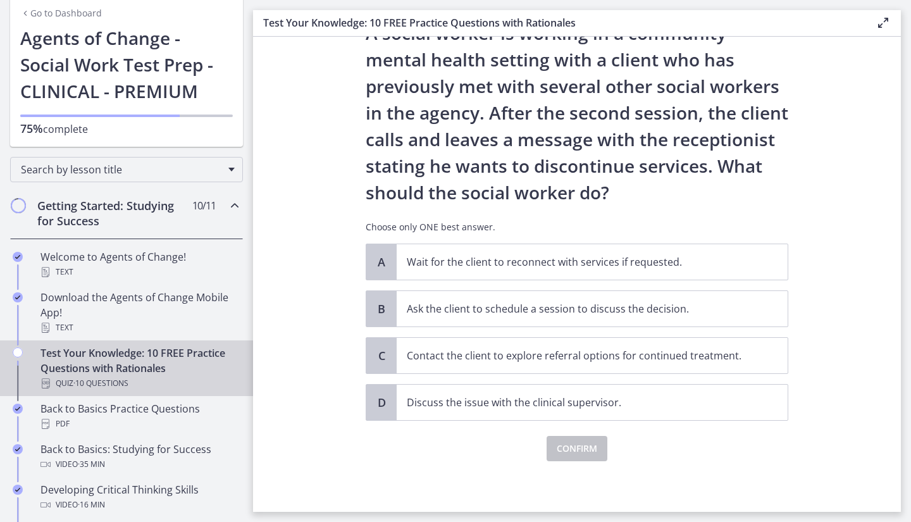
scroll to position [0, 0]
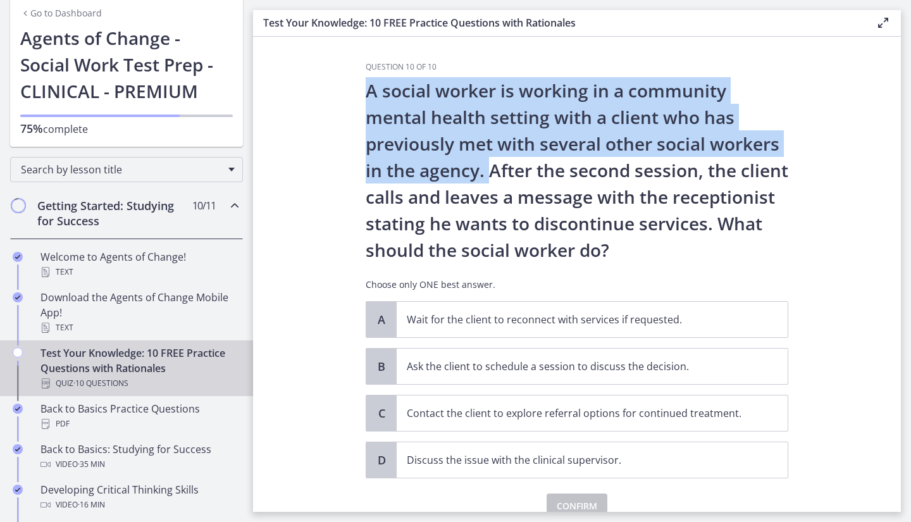
drag, startPoint x: 354, startPoint y: 94, endPoint x: 484, endPoint y: 177, distance: 153.1
click at [484, 177] on div "Question 10 of 10 A social worker is working in a community mental health setti…" at bounding box center [577, 287] width 443 height 450
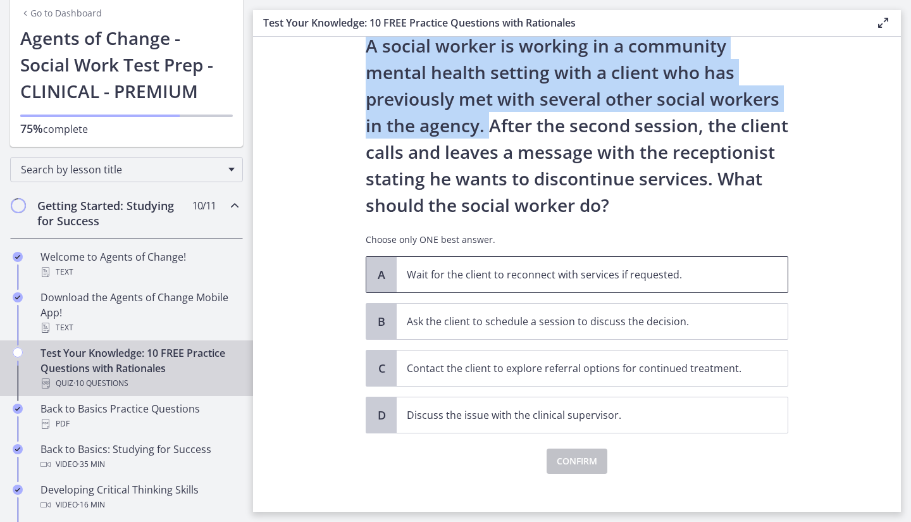
scroll to position [58, 0]
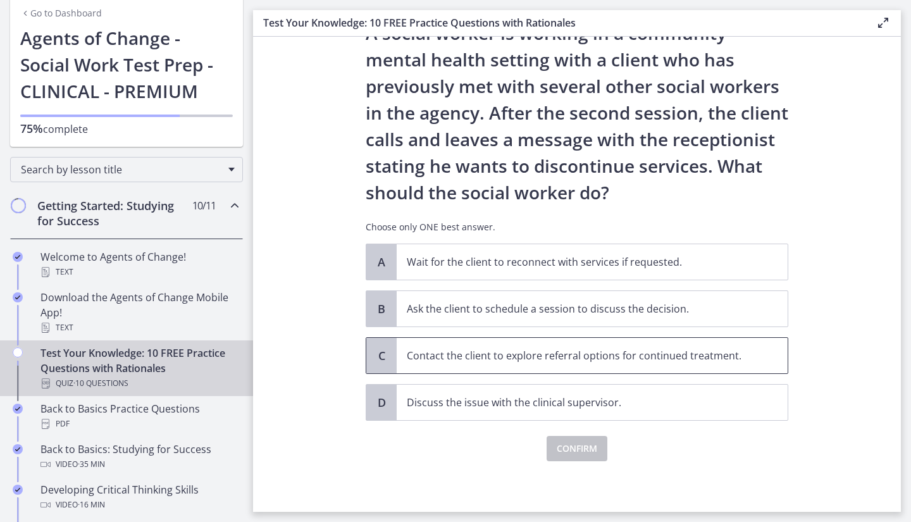
click at [739, 357] on p "Contact the client to explore referral options for continued treatment." at bounding box center [580, 355] width 346 height 15
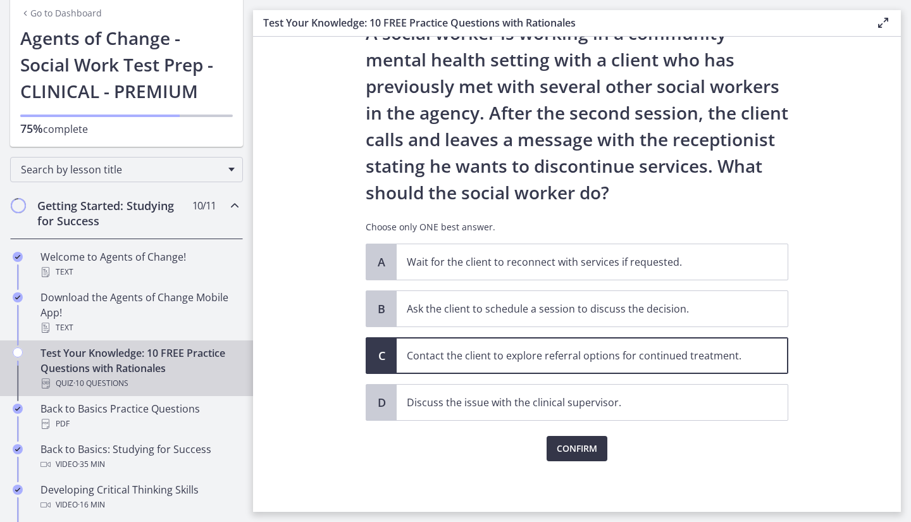
click at [575, 453] on span "Confirm" at bounding box center [577, 448] width 41 height 15
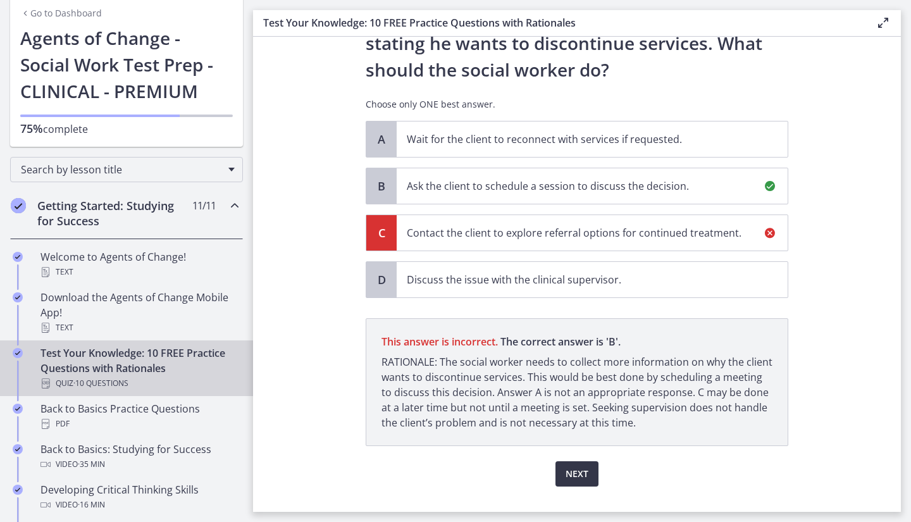
scroll to position [206, 0]
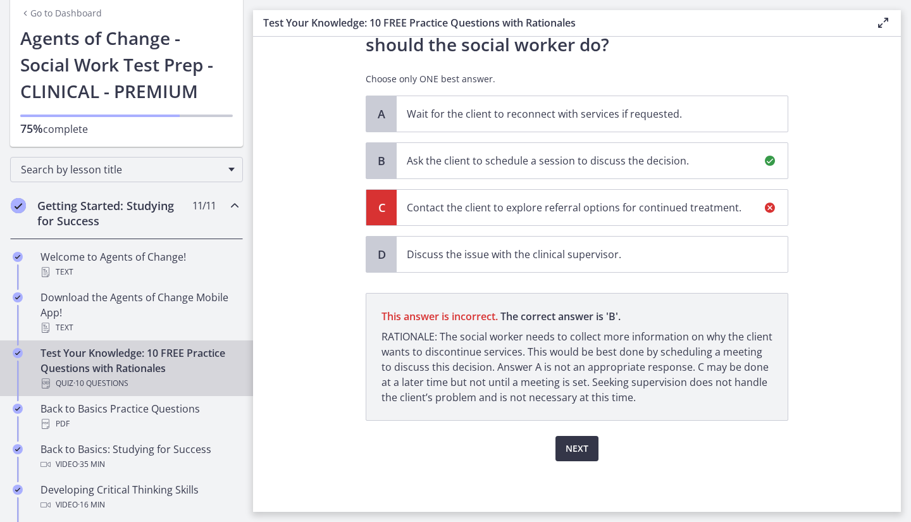
click at [585, 456] on button "Next" at bounding box center [577, 448] width 43 height 25
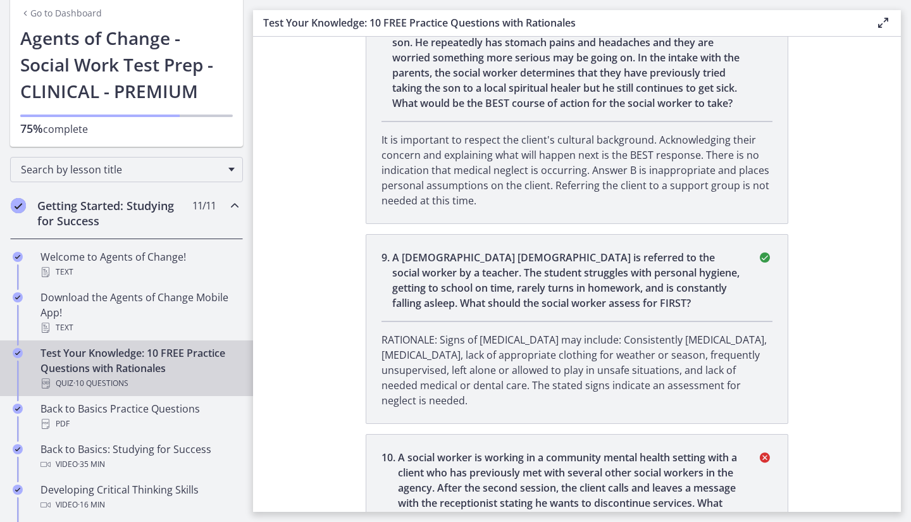
scroll to position [1778, 0]
